Goal: Find contact information: Find contact information

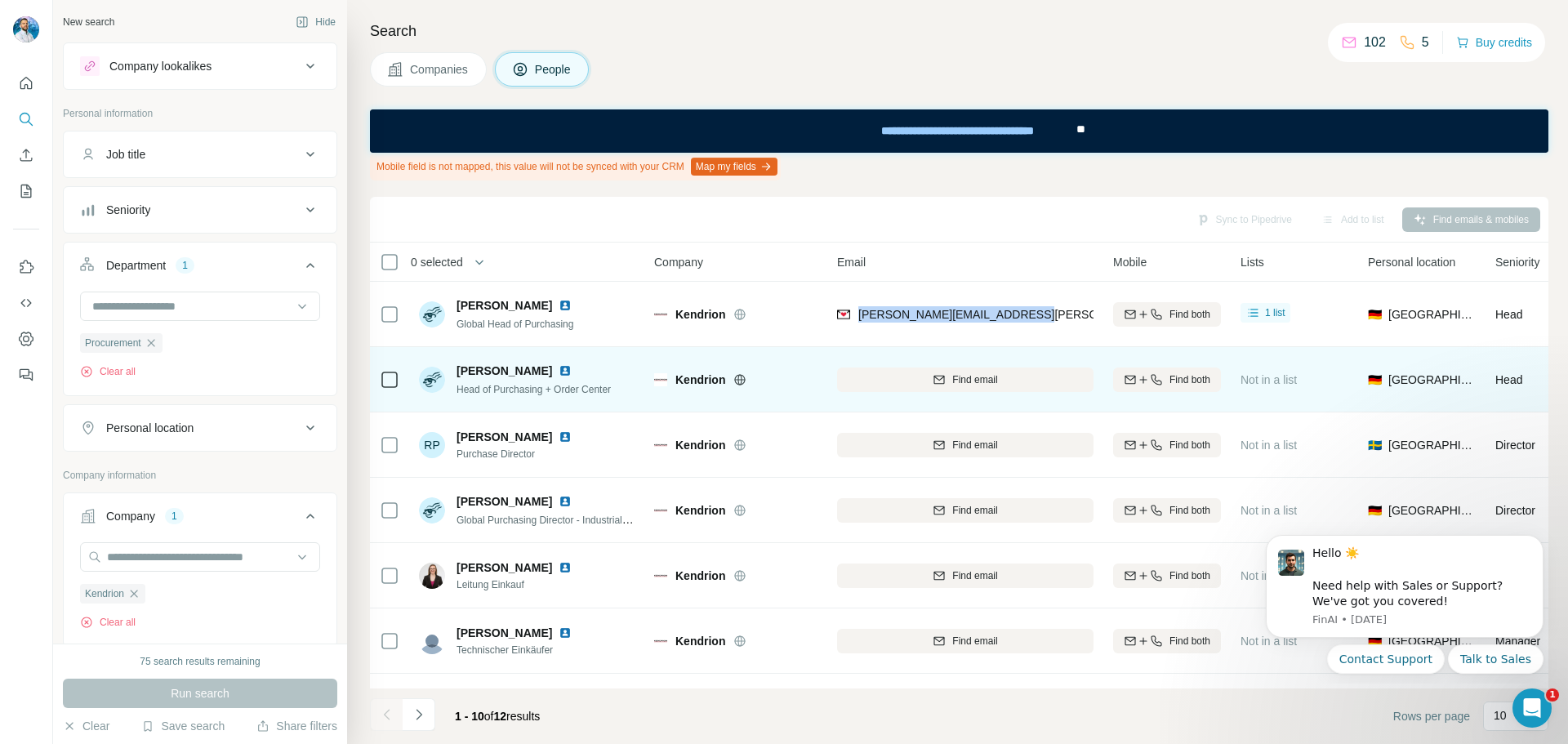
scroll to position [409, 0]
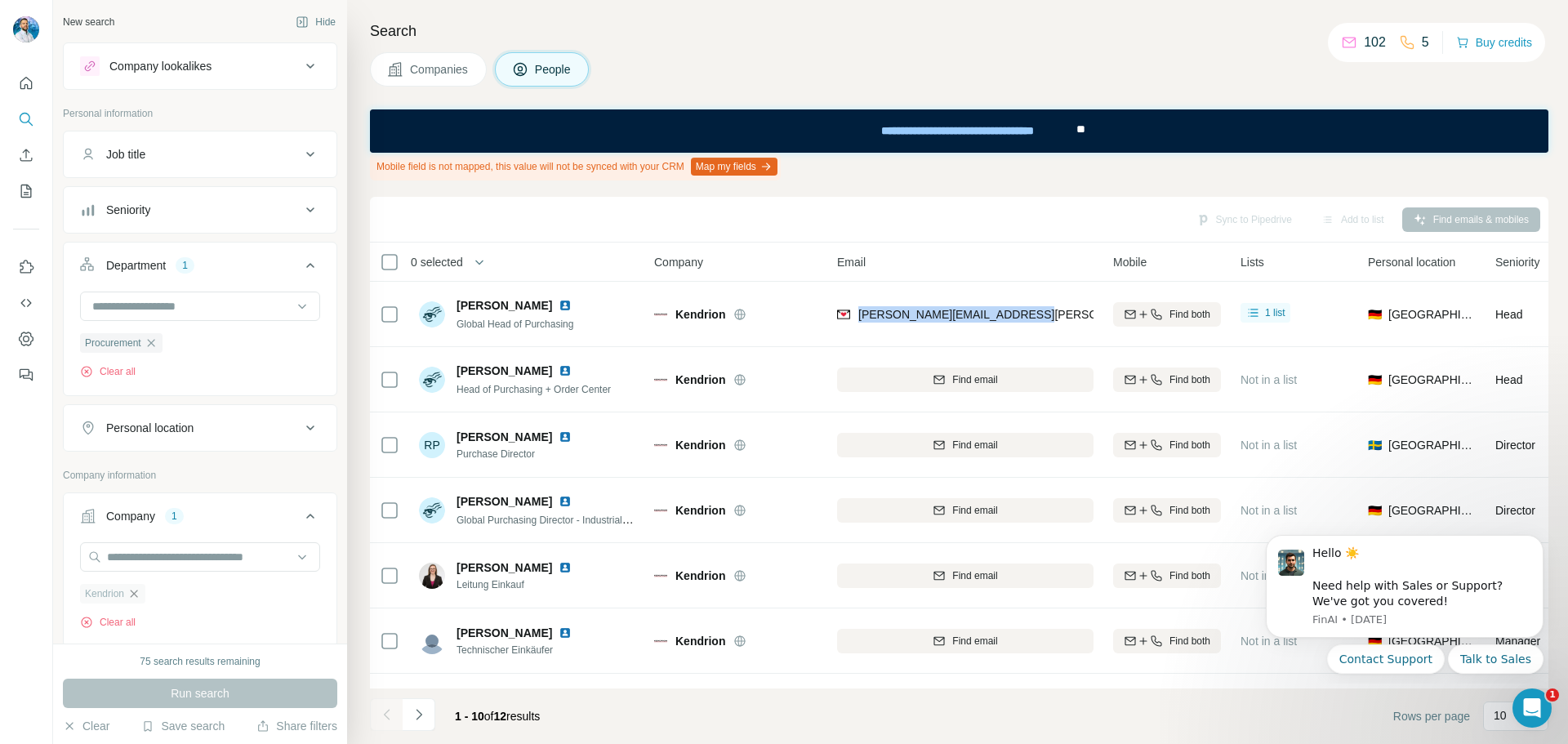
click at [139, 591] on icon "button" at bounding box center [133, 593] width 13 height 13
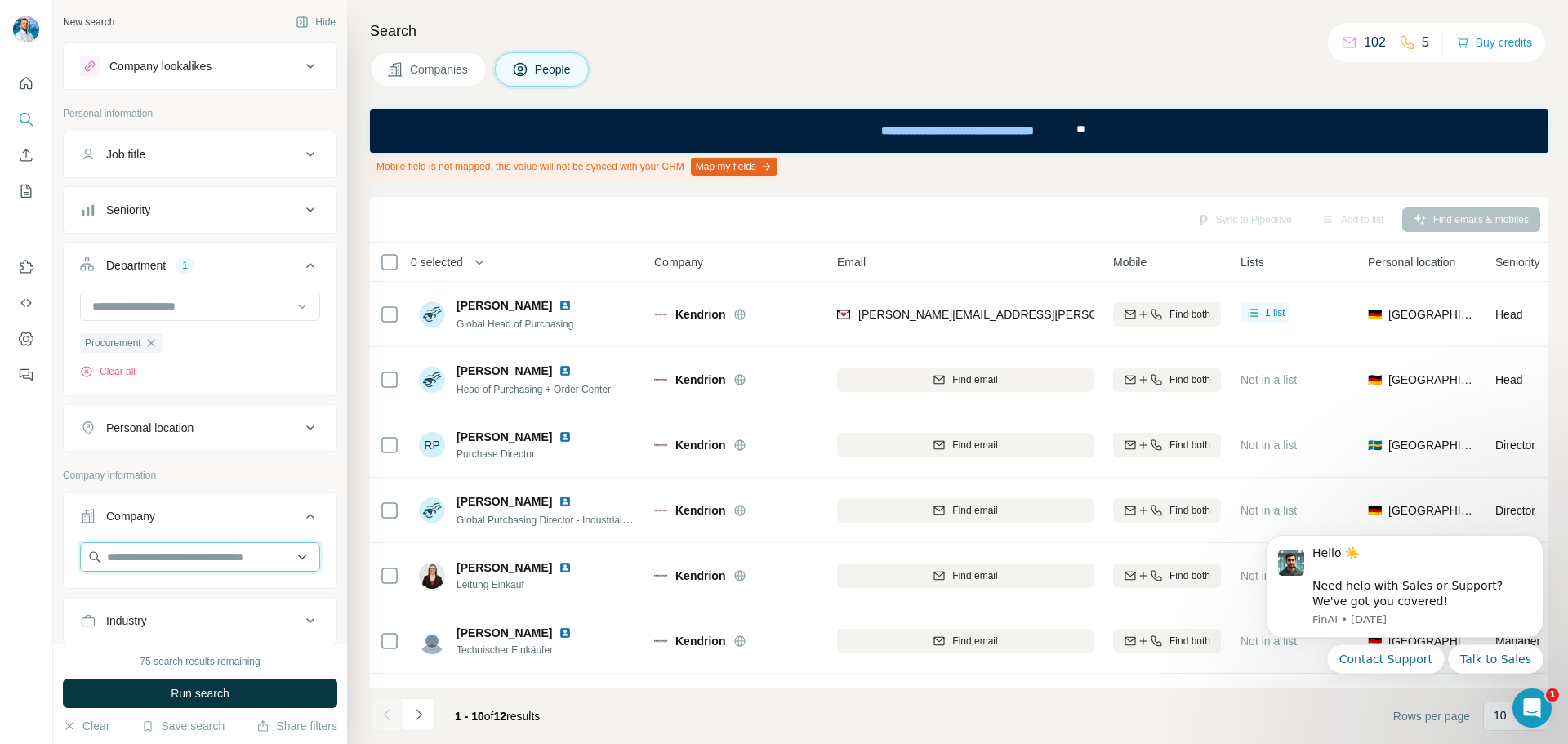
click at [132, 563] on input "text" at bounding box center [200, 556] width 240 height 29
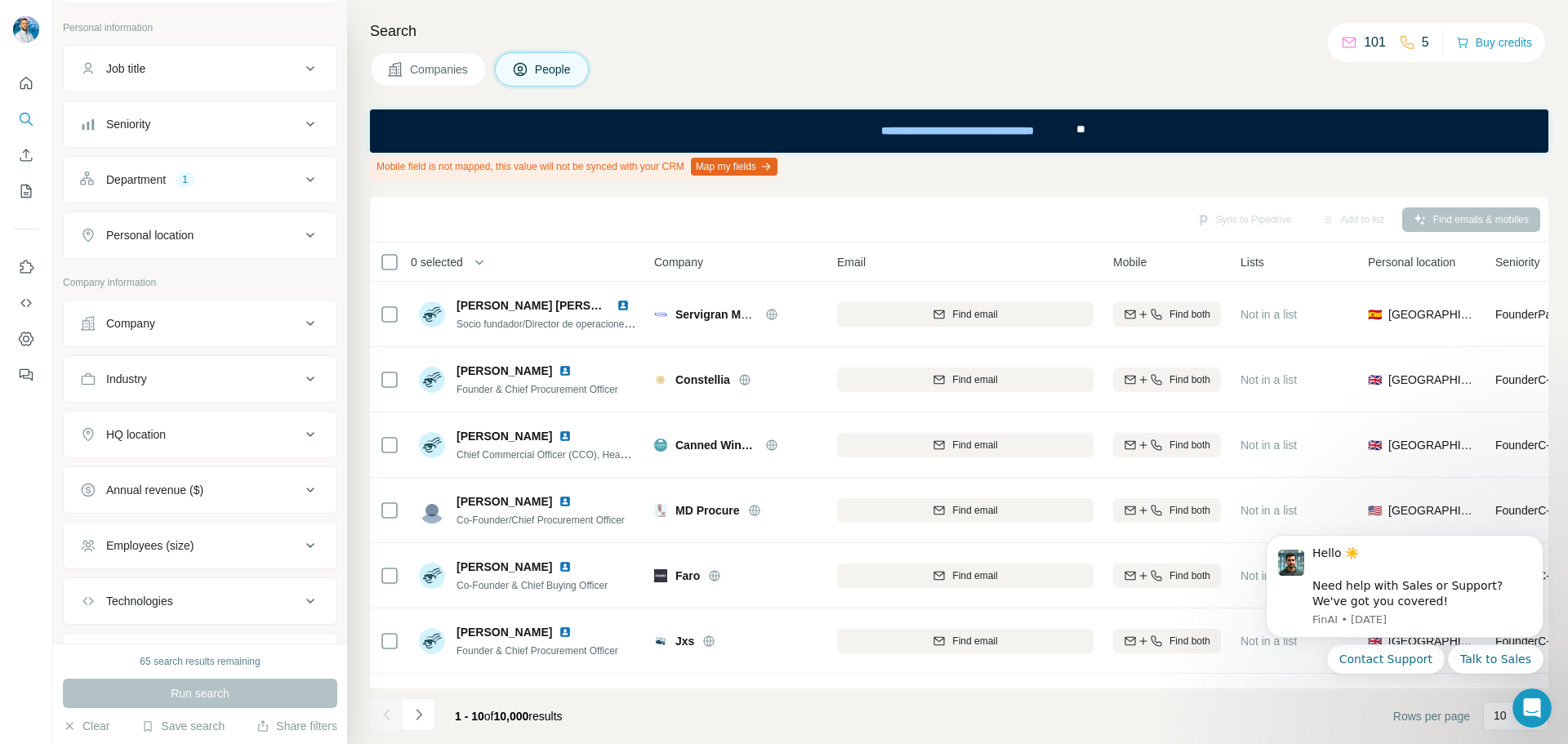
scroll to position [82, 0]
click at [154, 343] on button "Company" at bounding box center [200, 328] width 273 height 40
click at [152, 366] on input "text" at bounding box center [200, 368] width 240 height 29
paste input "**********"
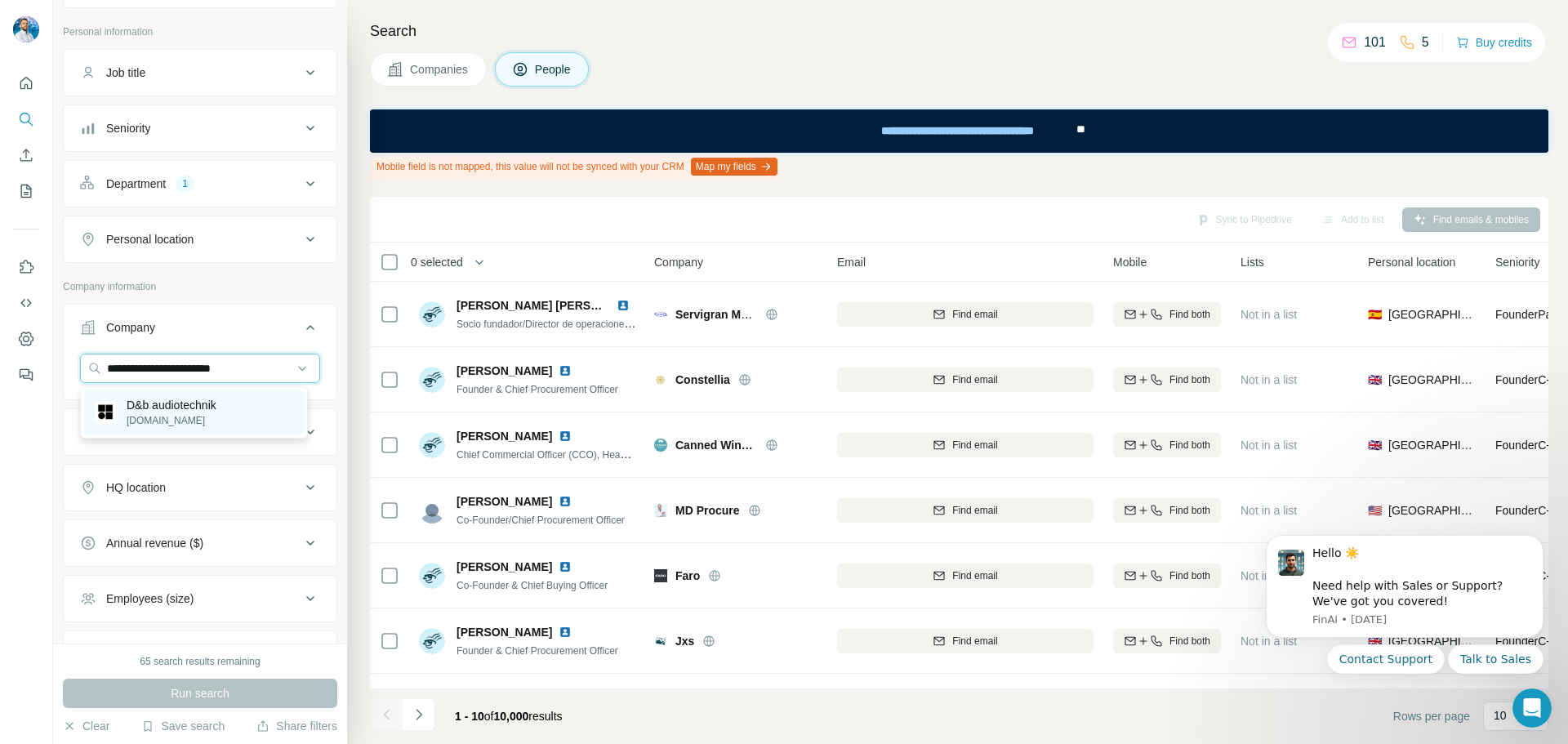
type input "**********"
click at [199, 411] on p "D&b audiotechnik" at bounding box center [171, 404] width 90 height 16
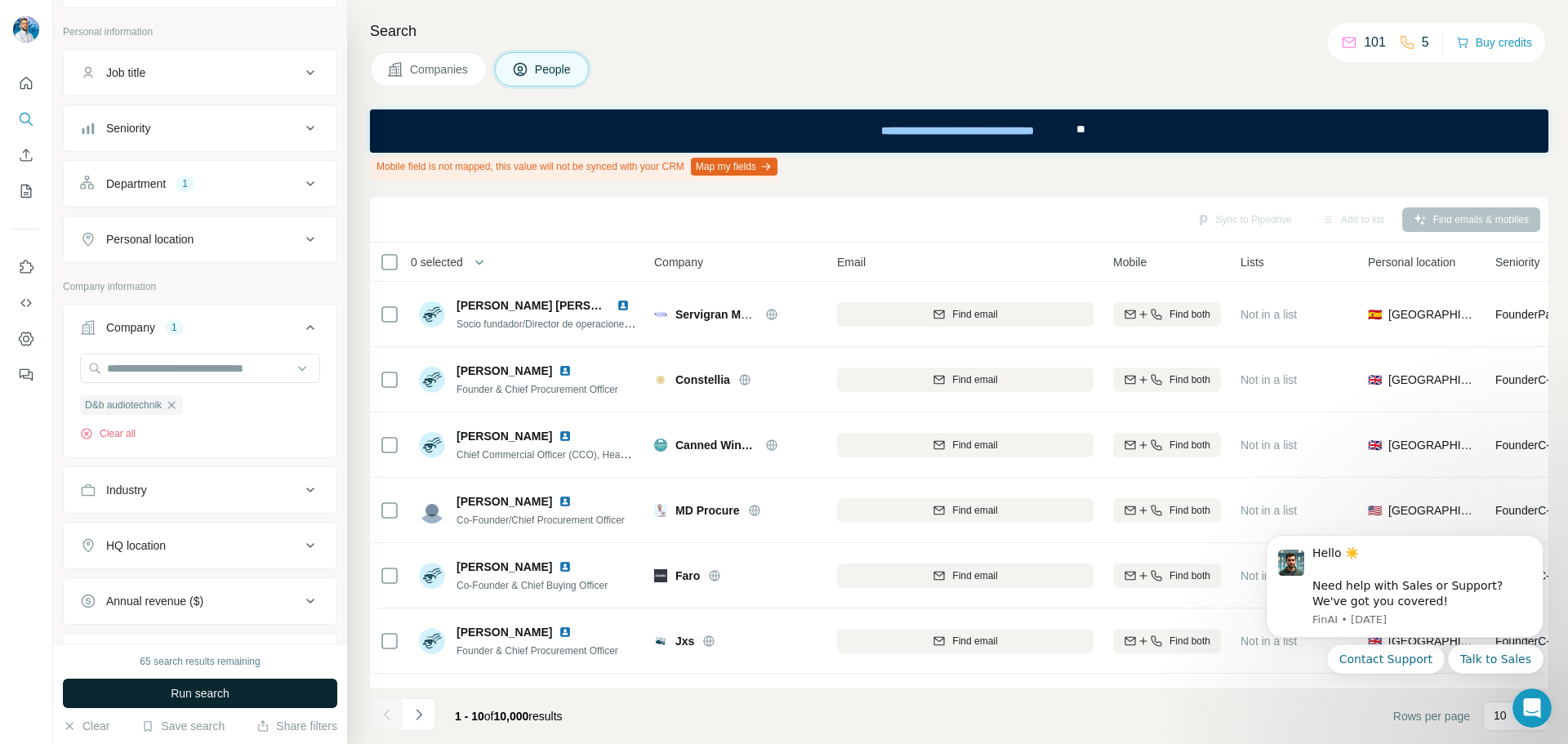
click at [272, 685] on button "Run search" at bounding box center [200, 693] width 275 height 29
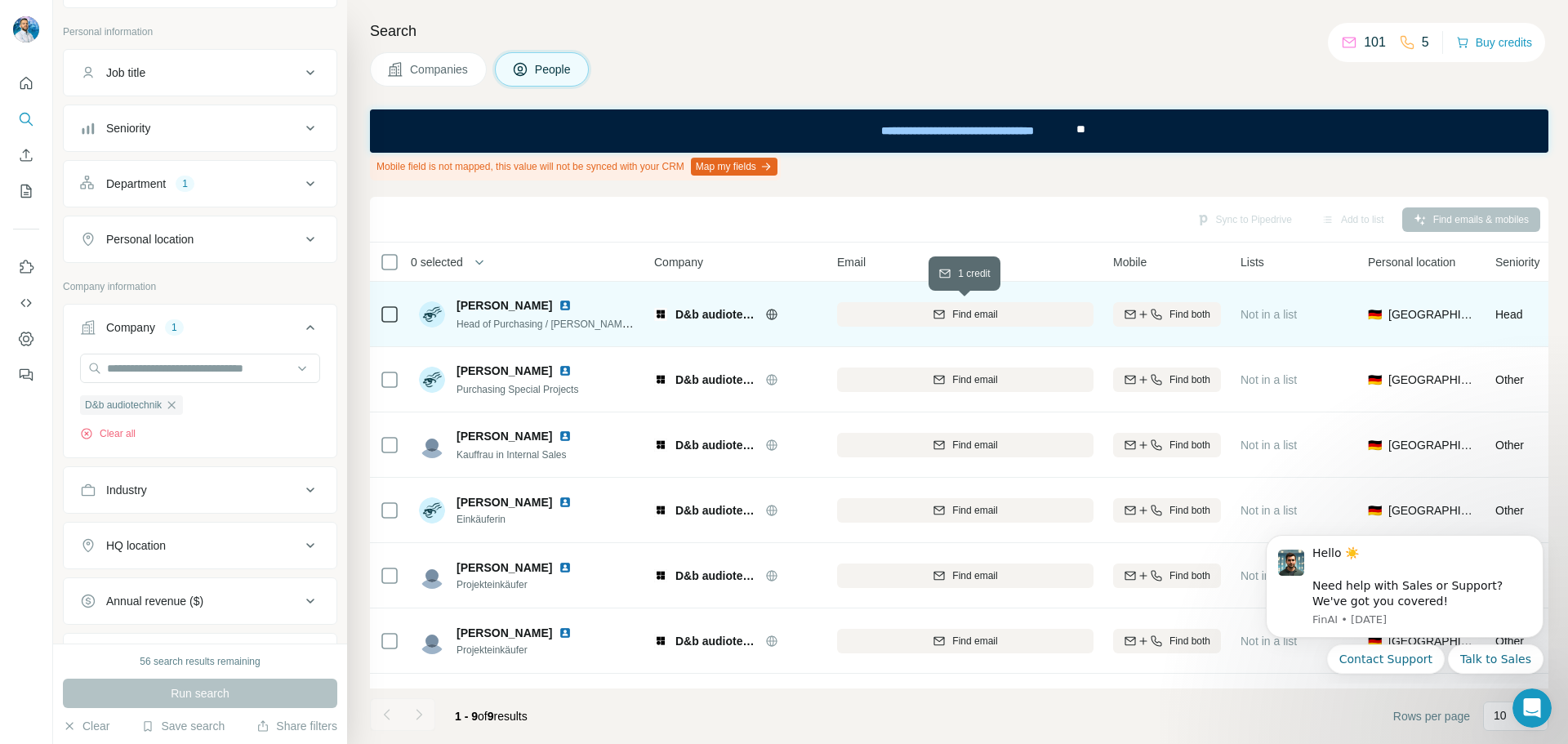
click at [881, 315] on div "Find email" at bounding box center [966, 314] width 256 height 15
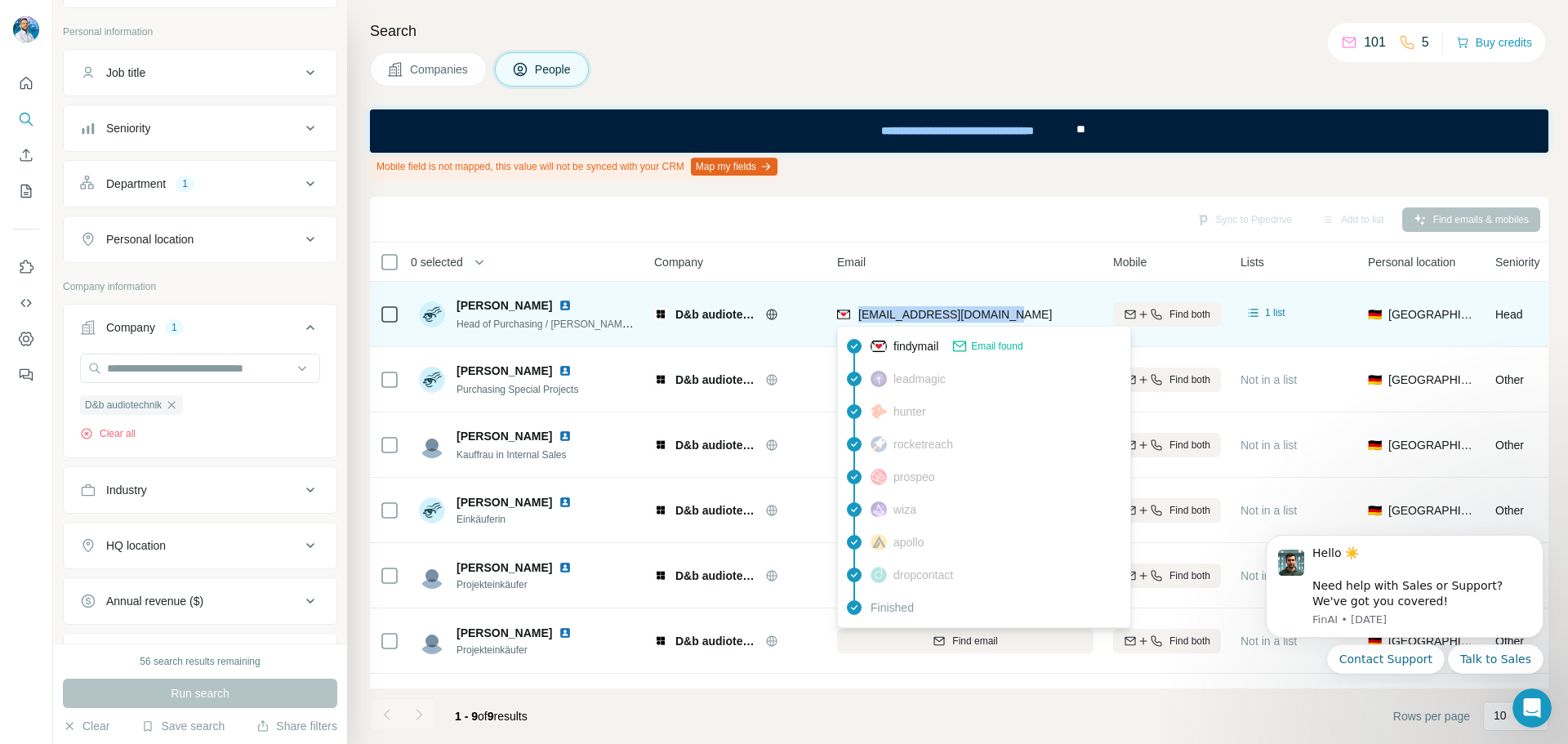
drag, startPoint x: 1009, startPoint y: 318, endPoint x: 859, endPoint y: 314, distance: 150.1
click at [859, 314] on div "[EMAIL_ADDRESS][DOMAIN_NAME]" at bounding box center [966, 314] width 256 height 45
copy span "[EMAIL_ADDRESS][DOMAIN_NAME]"
